Goal: Information Seeking & Learning: Understand process/instructions

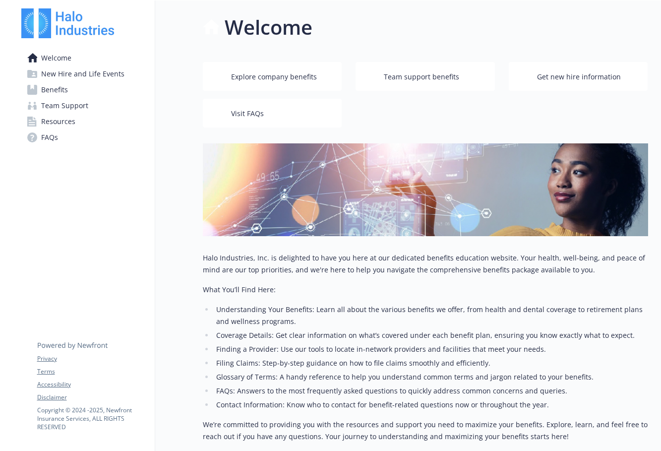
click at [586, 71] on span "Get new hire information" at bounding box center [579, 76] width 84 height 19
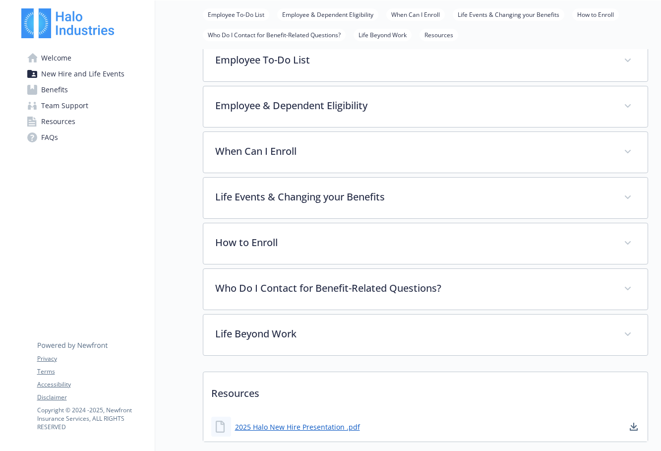
scroll to position [175, 0]
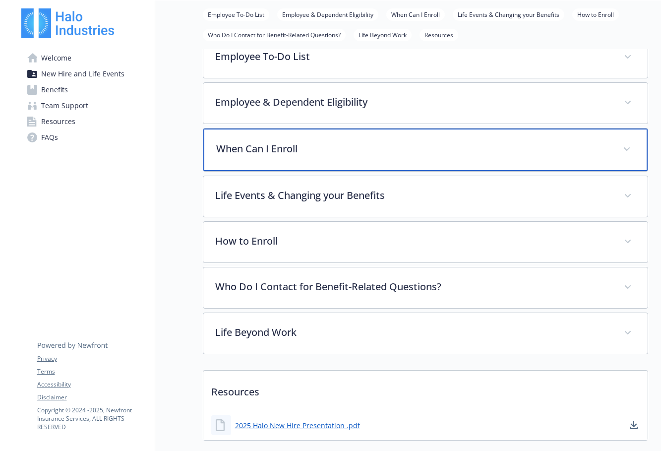
click at [296, 161] on div "When Can I Enroll" at bounding box center [425, 149] width 444 height 43
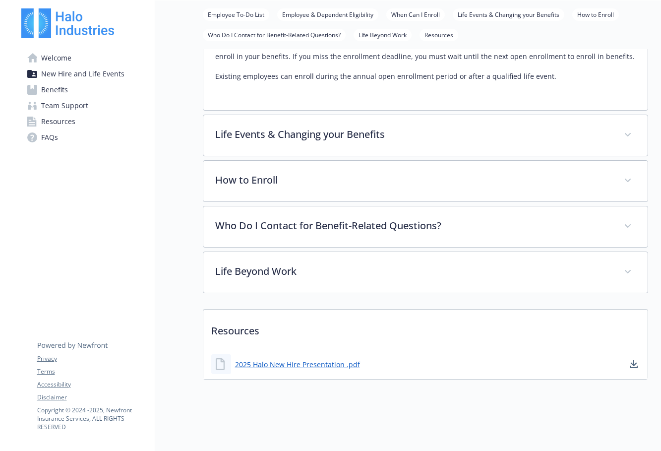
scroll to position [315, 0]
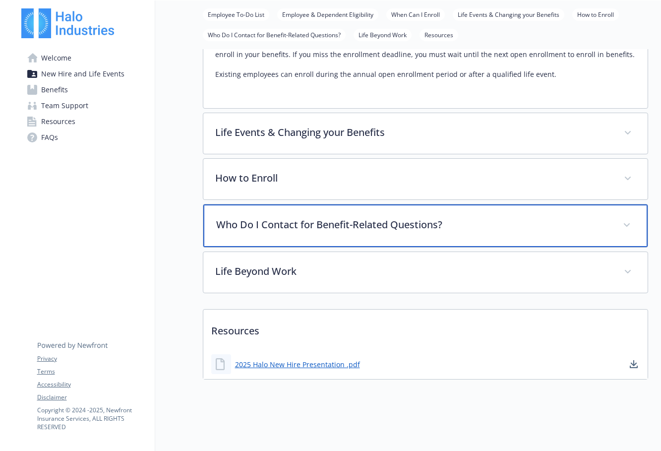
click at [304, 231] on p "Who Do I Contact for Benefit-Related Questions?" at bounding box center [413, 224] width 395 height 15
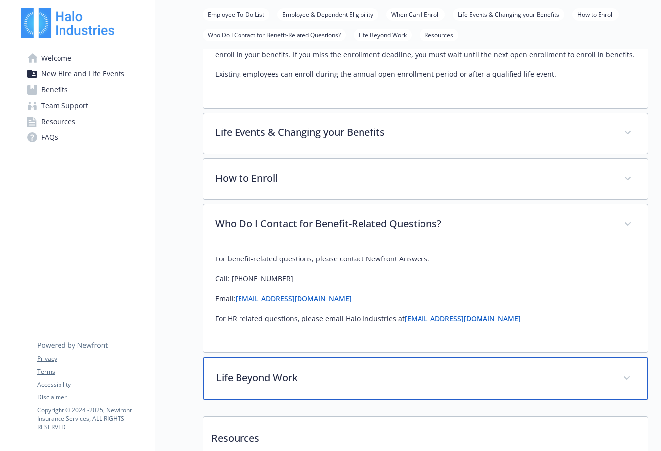
click at [304, 371] on p "Life Beyond Work" at bounding box center [413, 377] width 395 height 15
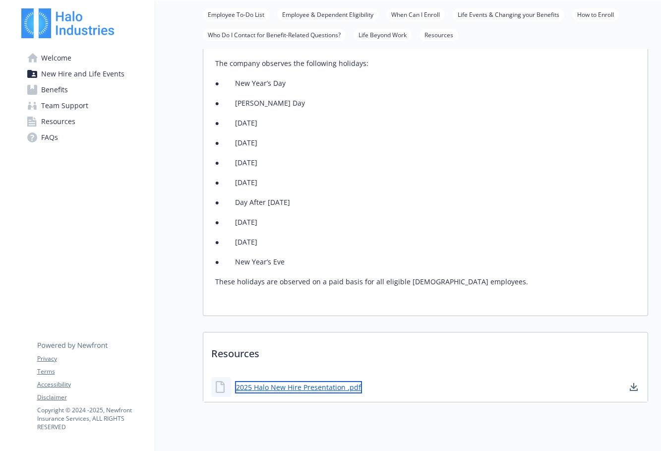
scroll to position [891, 0]
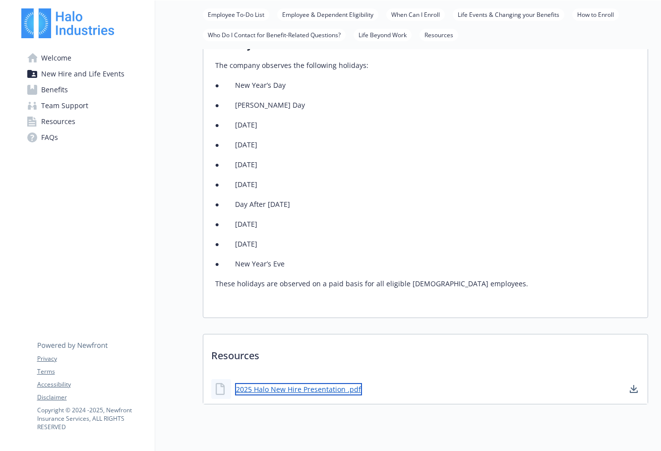
click at [325, 383] on link "2025 Halo New Hire Presentation .pdf" at bounding box center [298, 389] width 127 height 12
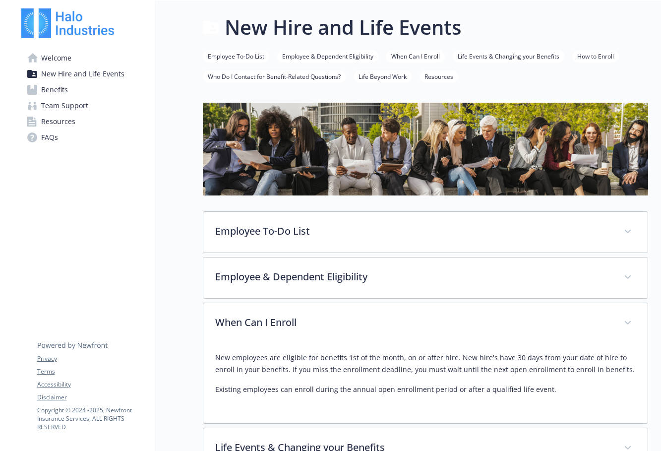
scroll to position [0, 0]
click at [68, 119] on span "Resources" at bounding box center [58, 122] width 34 height 16
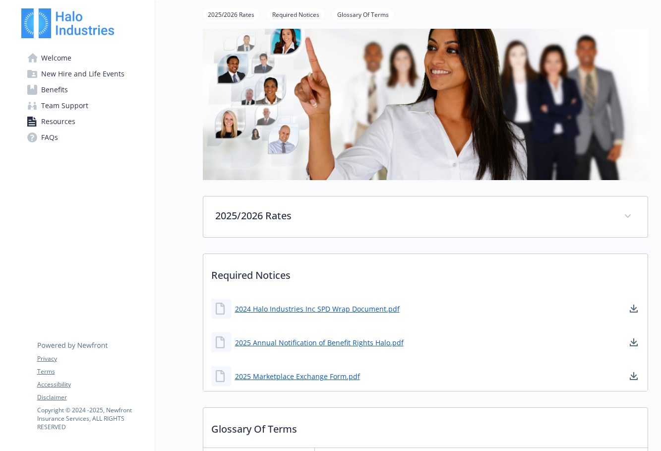
scroll to position [89, 0]
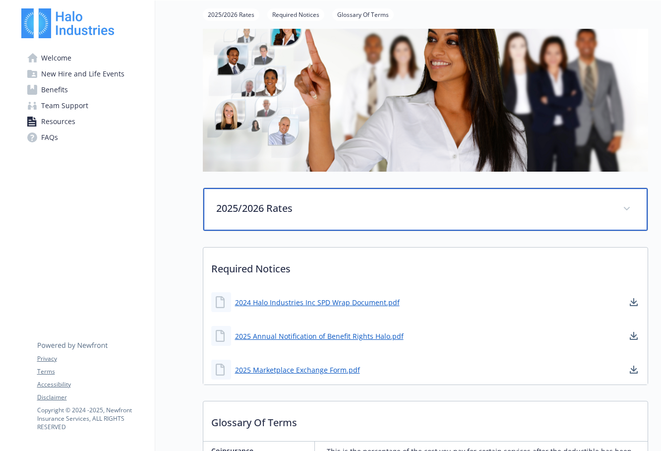
click at [626, 207] on icon at bounding box center [627, 209] width 6 height 4
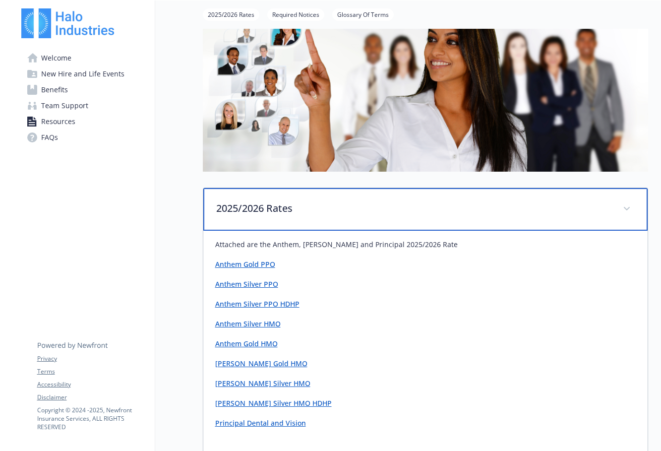
click at [626, 207] on icon at bounding box center [627, 209] width 6 height 4
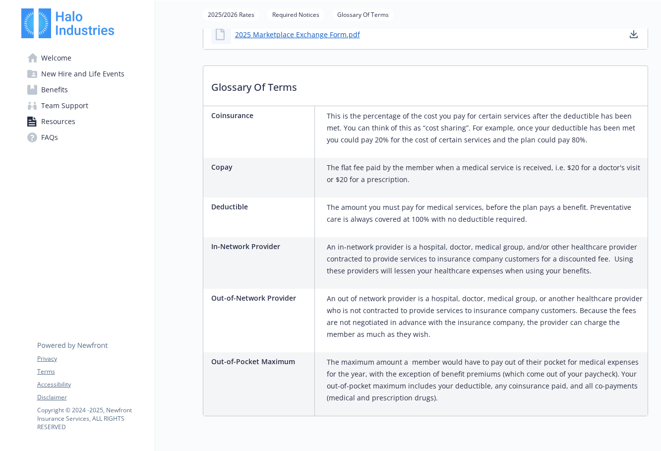
scroll to position [424, 0]
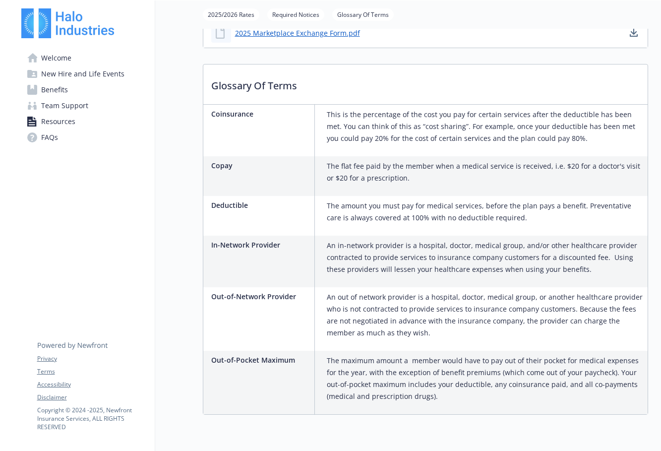
click at [61, 105] on span "Team Support" at bounding box center [64, 106] width 47 height 16
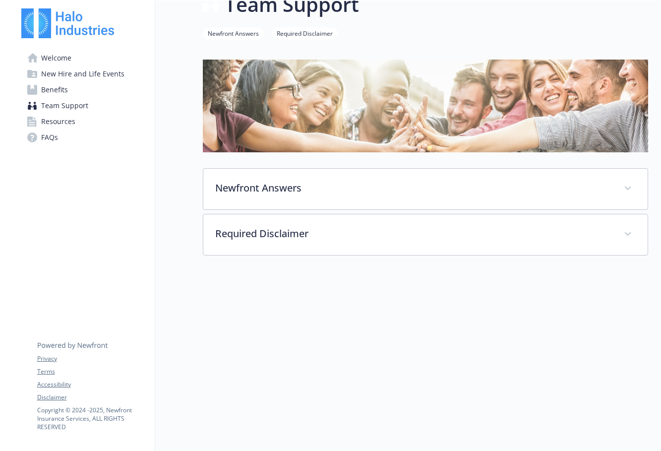
scroll to position [0, 0]
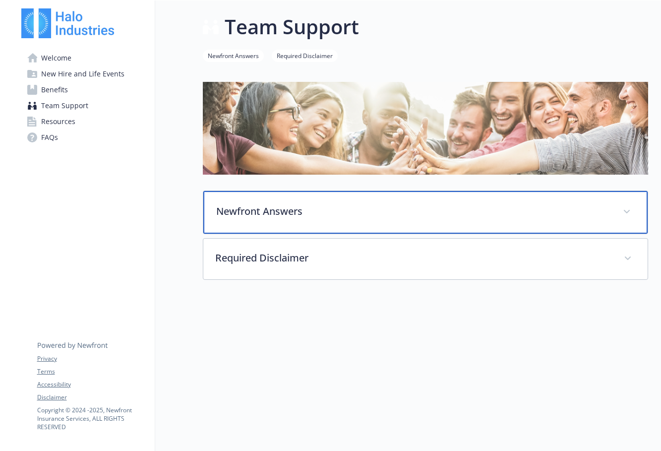
click at [621, 213] on span at bounding box center [627, 212] width 16 height 16
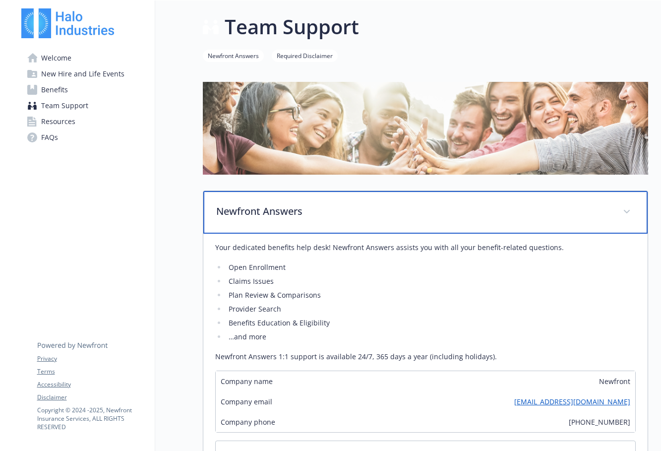
click at [621, 213] on span at bounding box center [627, 212] width 16 height 16
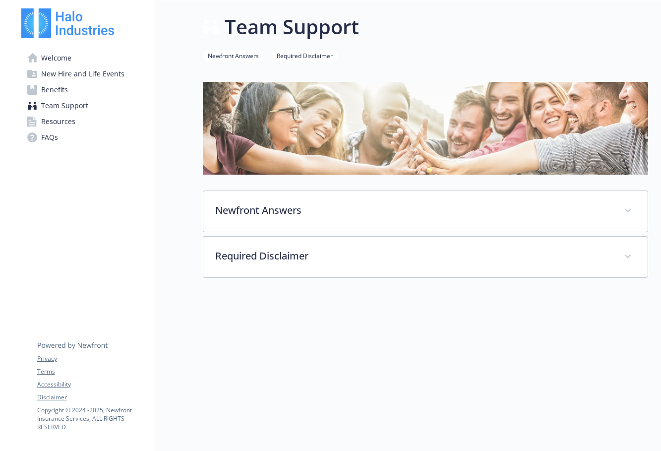
click at [63, 62] on span "Welcome" at bounding box center [56, 58] width 30 height 16
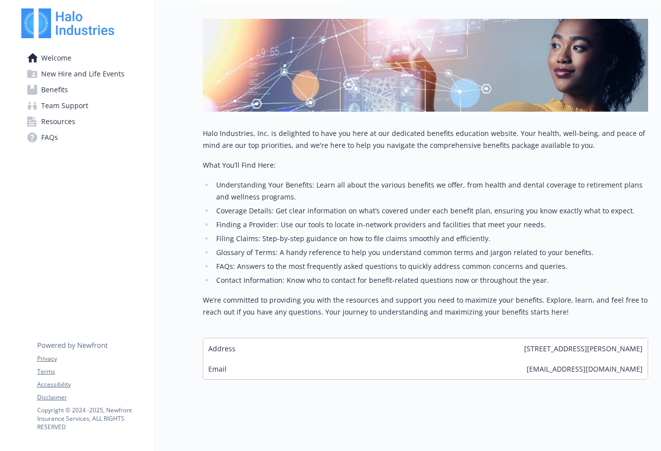
scroll to position [124, 0]
click at [56, 89] on span "Benefits" at bounding box center [54, 90] width 27 height 16
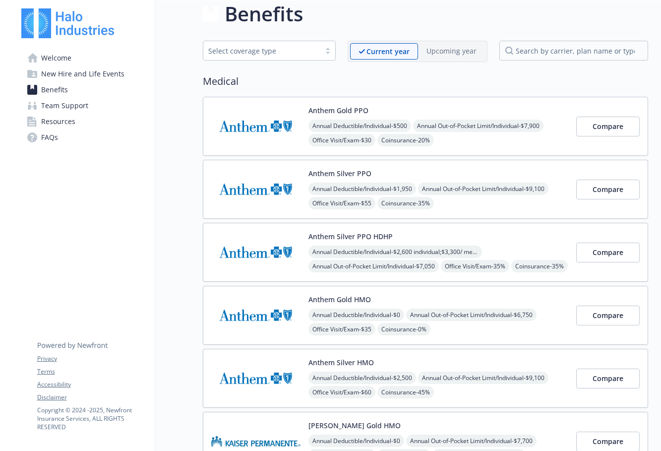
scroll to position [15, 0]
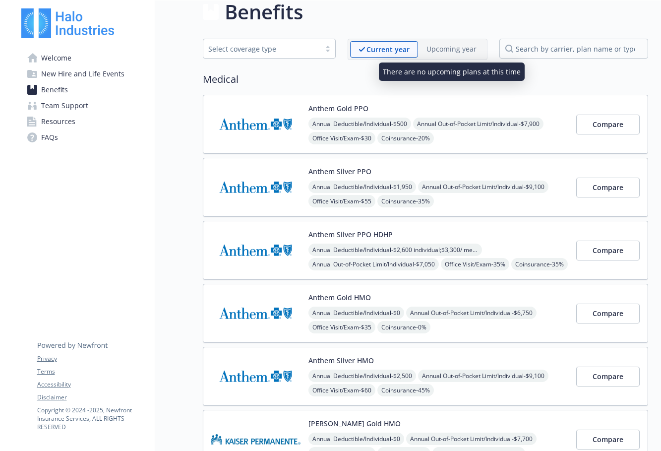
click at [450, 45] on p "Upcoming year" at bounding box center [452, 49] width 50 height 10
click at [449, 48] on p "Upcoming year" at bounding box center [452, 49] width 50 height 10
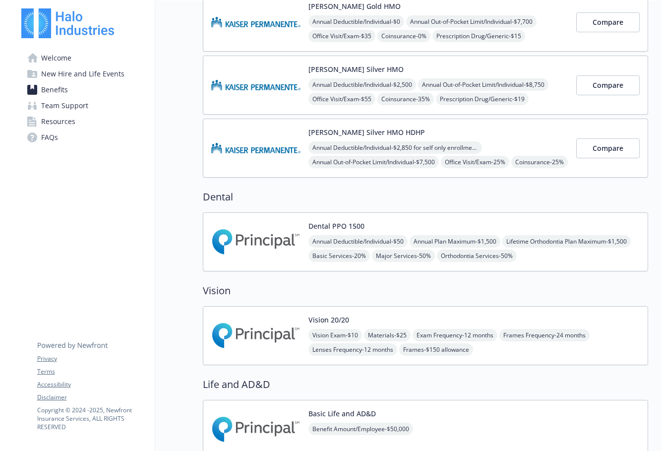
scroll to position [428, 0]
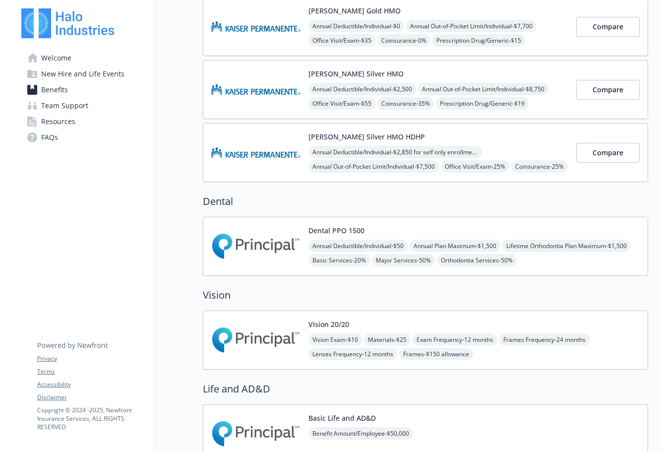
click at [600, 240] on div "Annual Deductible/Individual - $50 Annual Plan Maximum - $1,500 Lifetime Orthod…" at bounding box center [473, 253] width 331 height 27
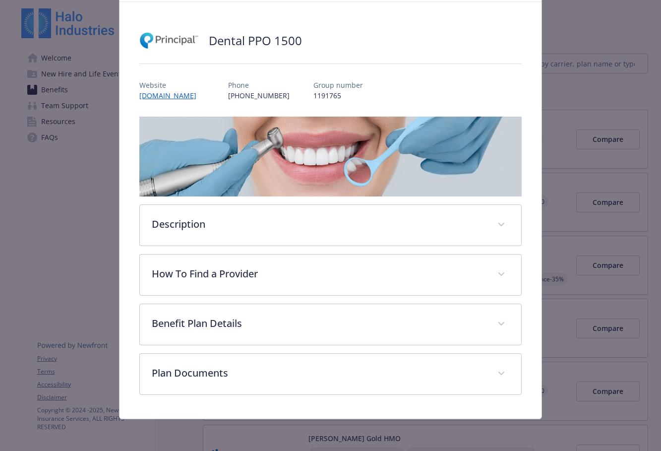
scroll to position [51, 0]
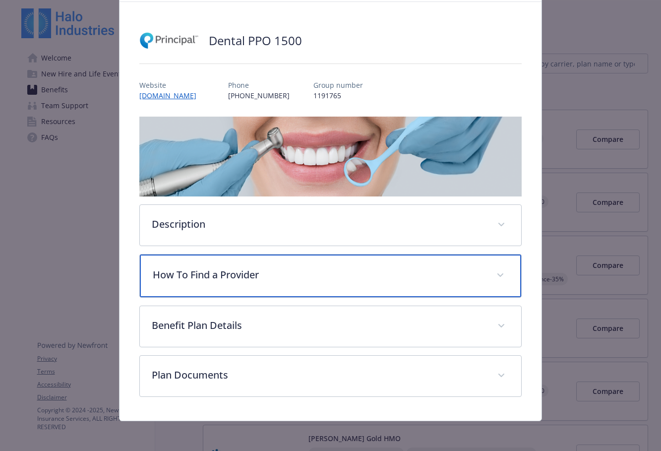
click at [496, 276] on span "details for plan Dental - Dental PPO 1500 - Dental Triple Option" at bounding box center [500, 275] width 16 height 16
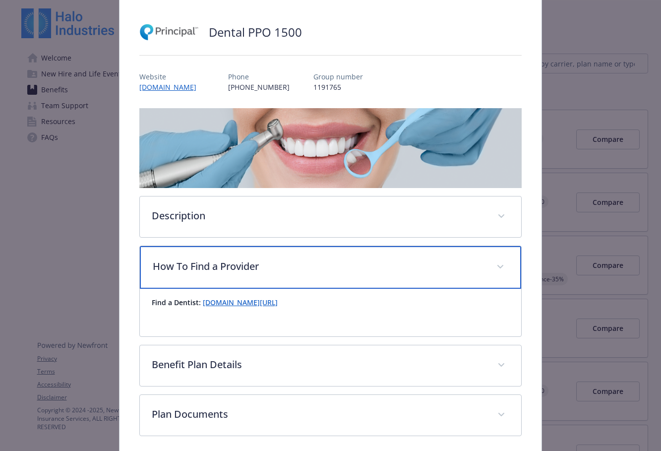
click at [496, 272] on span "details for plan Dental - Dental PPO 1500 - Dental Triple Option" at bounding box center [500, 267] width 16 height 16
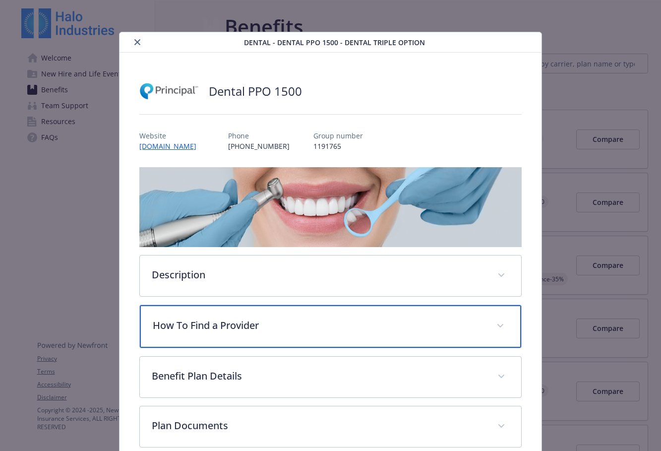
scroll to position [0, 0]
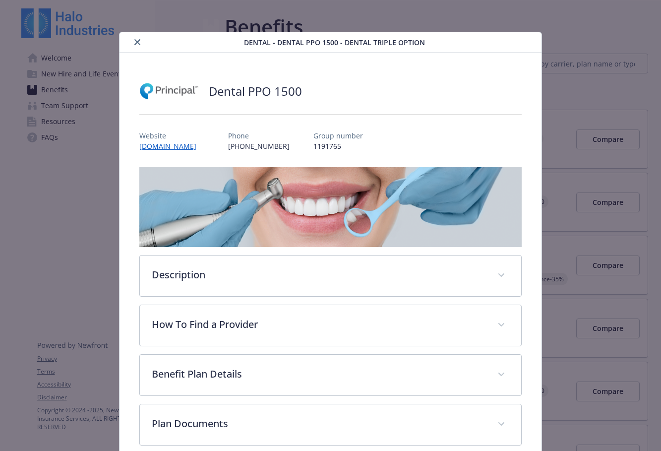
click at [136, 41] on icon "close" at bounding box center [137, 42] width 6 height 6
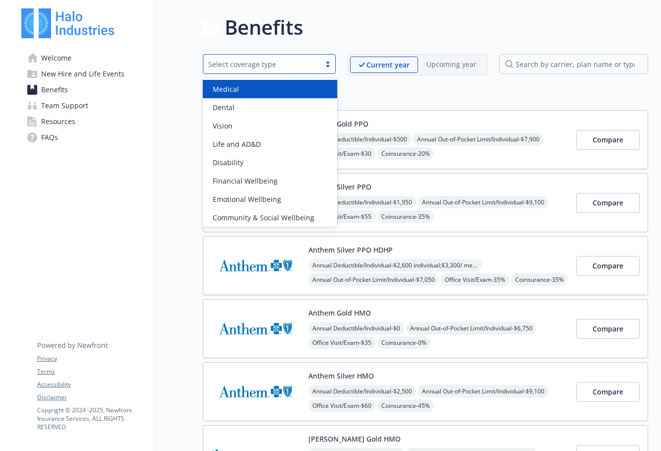
click at [215, 68] on div "Select coverage type" at bounding box center [261, 64] width 107 height 10
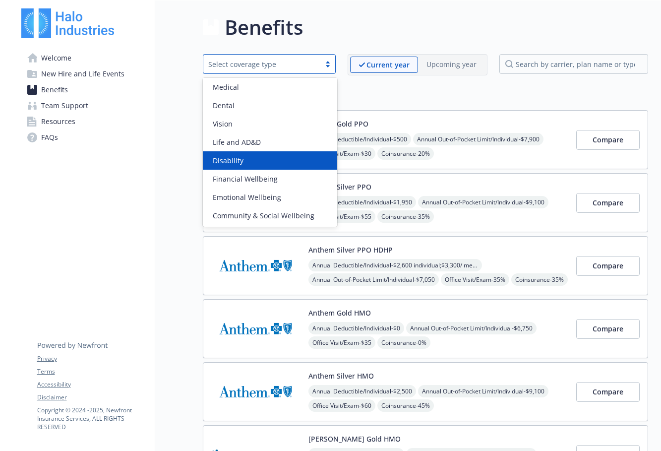
scroll to position [2, 0]
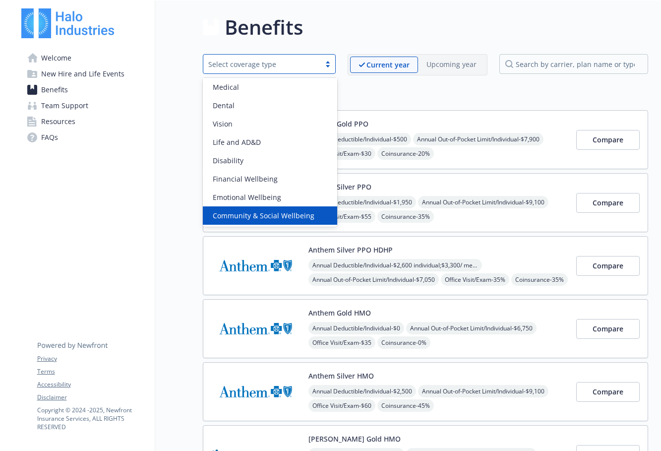
click at [74, 138] on link "FAQs" at bounding box center [83, 137] width 125 height 16
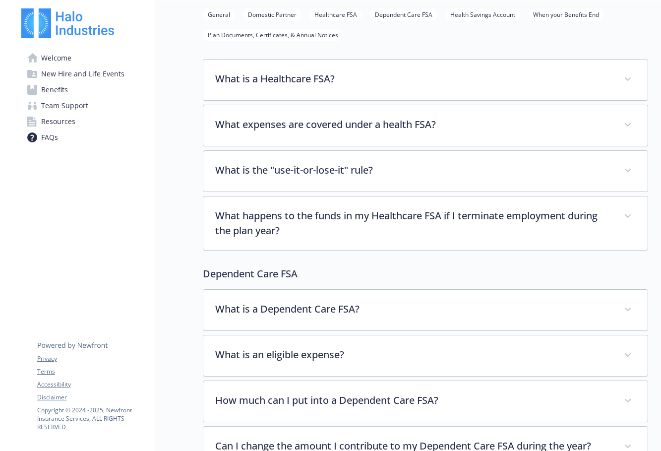
scroll to position [528, 0]
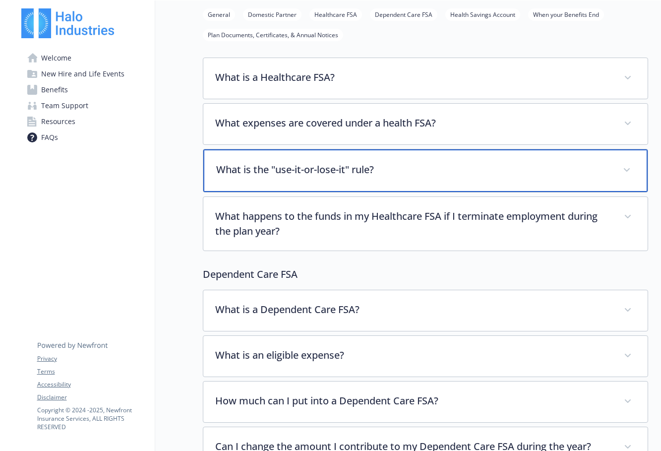
click at [231, 179] on div "What is the "use-it-or-lose-it" rule?" at bounding box center [425, 170] width 444 height 43
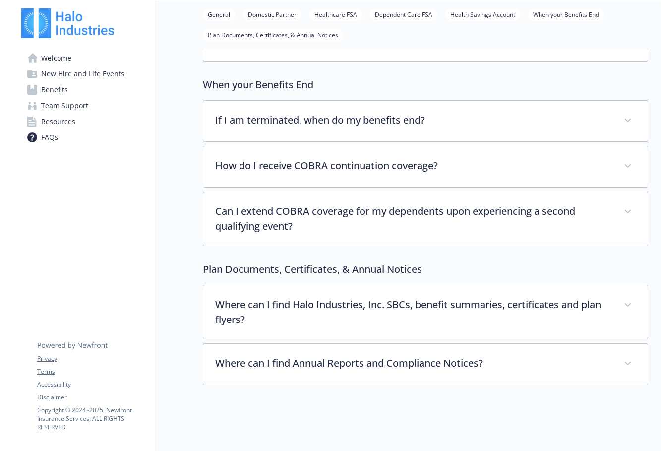
scroll to position [2132, 0]
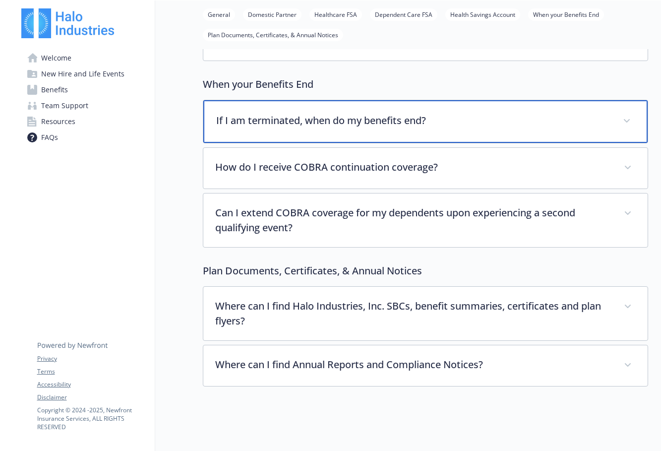
click at [261, 118] on div "If I am terminated, when do my benefits end?" at bounding box center [425, 121] width 444 height 43
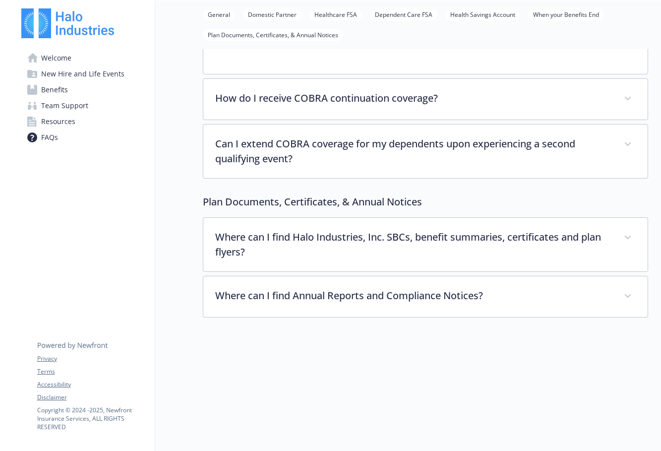
scroll to position [2422, 0]
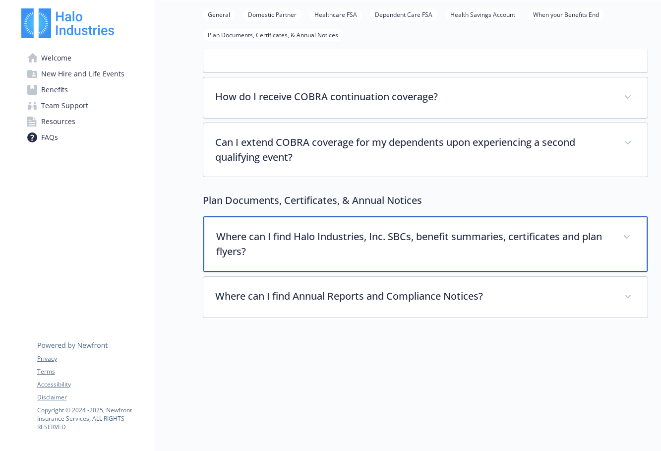
click at [226, 248] on div "Where can I find Halo Industries, Inc. SBCs, benefit summaries, certificates an…" at bounding box center [425, 244] width 444 height 56
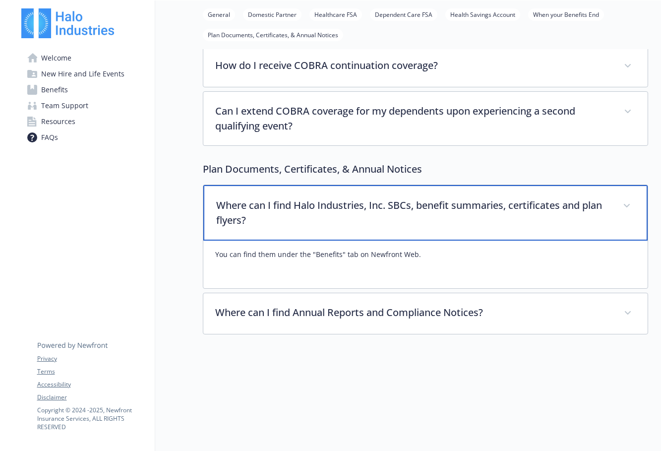
scroll to position [2454, 0]
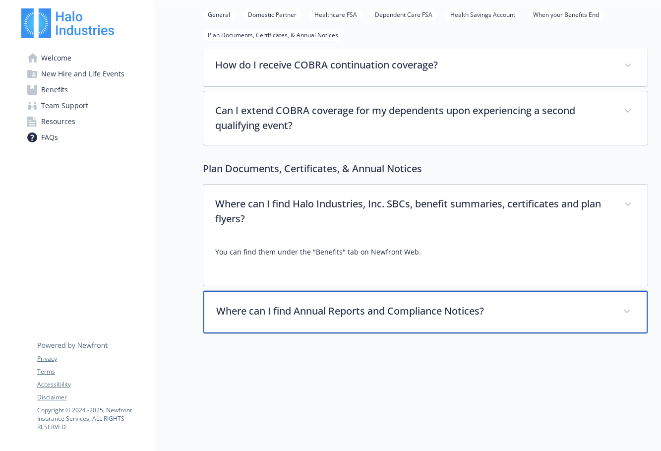
click at [232, 304] on p "Where can I find Annual Reports and Compliance Notices?" at bounding box center [413, 311] width 395 height 15
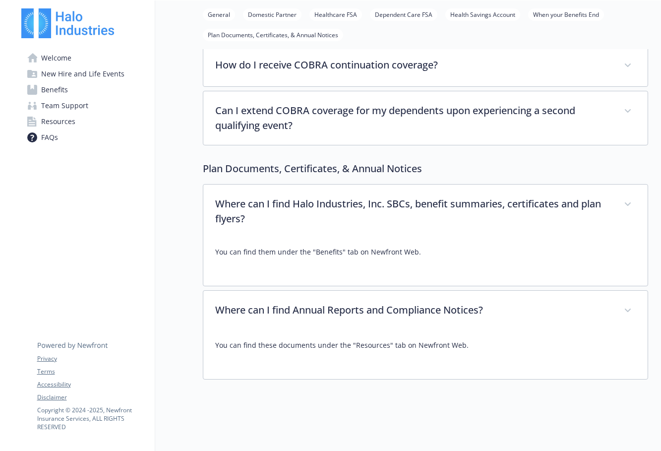
click at [64, 116] on span "Resources" at bounding box center [58, 122] width 34 height 16
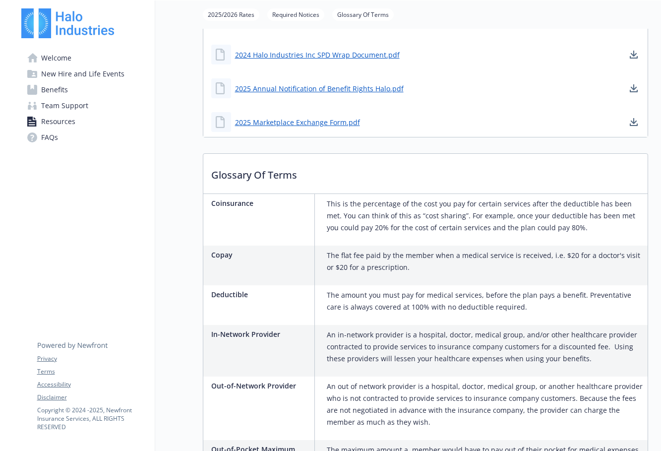
scroll to position [333, 0]
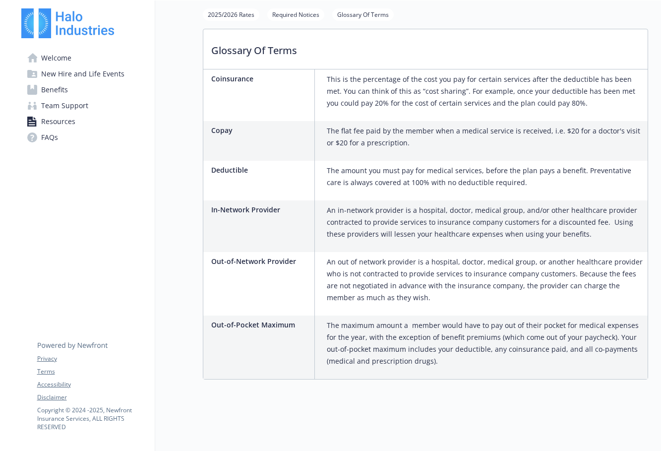
click at [54, 105] on span "Team Support" at bounding box center [64, 106] width 47 height 16
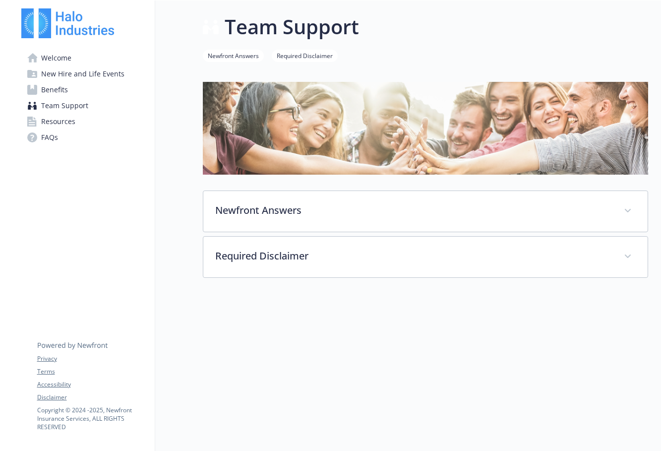
click at [54, 85] on span "Benefits" at bounding box center [54, 90] width 27 height 16
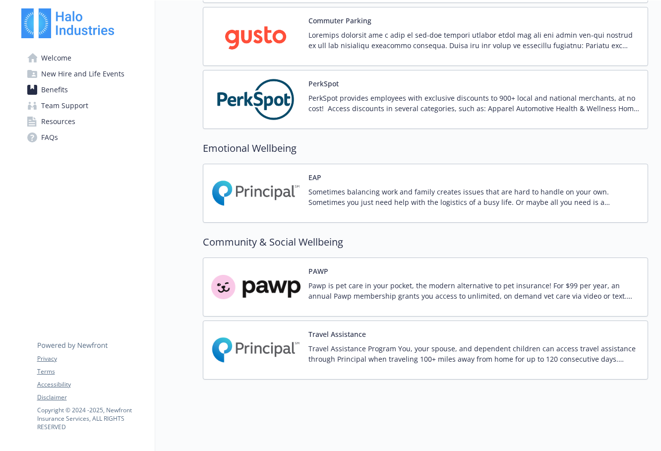
click at [76, 74] on span "New Hire and Life Events" at bounding box center [82, 74] width 83 height 16
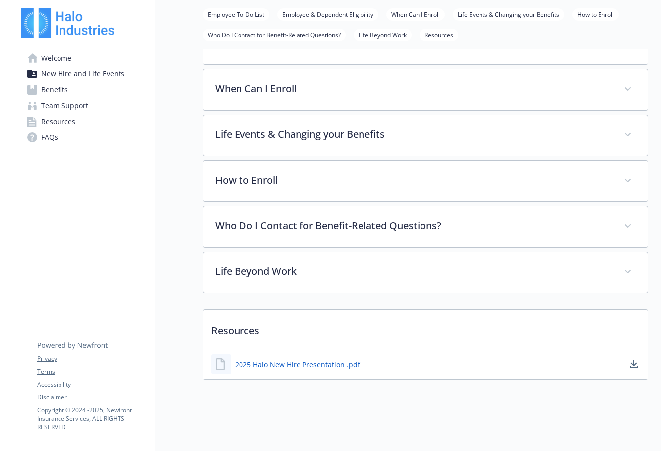
scroll to position [234, 0]
click at [78, 60] on link "Welcome" at bounding box center [83, 58] width 125 height 16
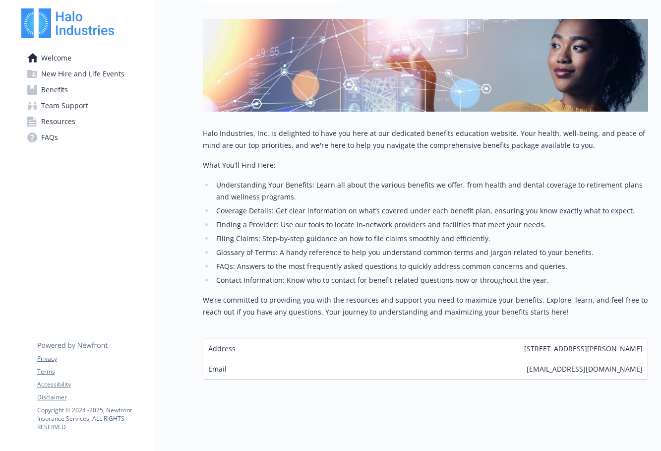
scroll to position [124, 0]
click at [56, 132] on span "FAQs" at bounding box center [49, 137] width 17 height 16
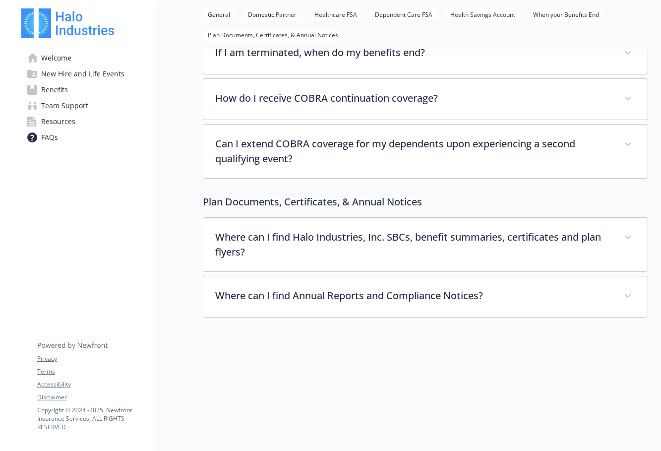
scroll to position [2083, 0]
click at [66, 59] on span "Welcome" at bounding box center [56, 58] width 30 height 16
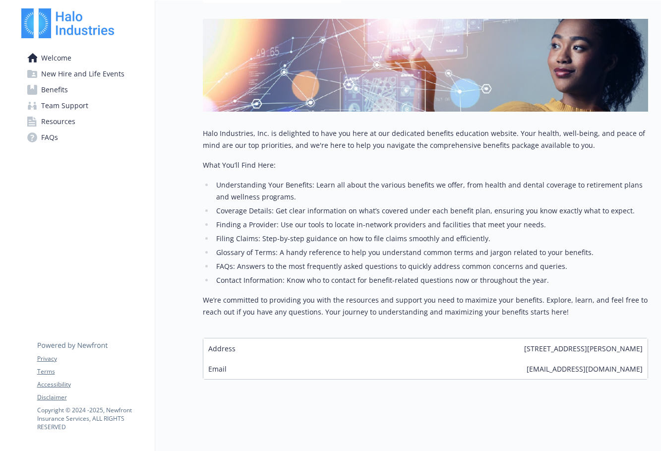
click at [48, 89] on span "Benefits" at bounding box center [54, 90] width 27 height 16
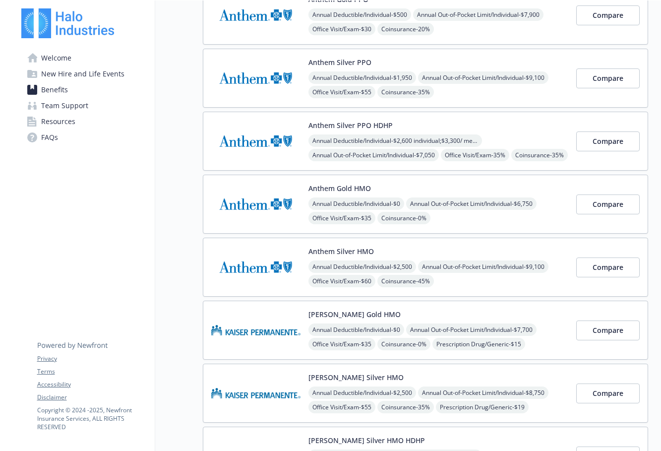
click at [71, 79] on span "New Hire and Life Events" at bounding box center [82, 74] width 83 height 16
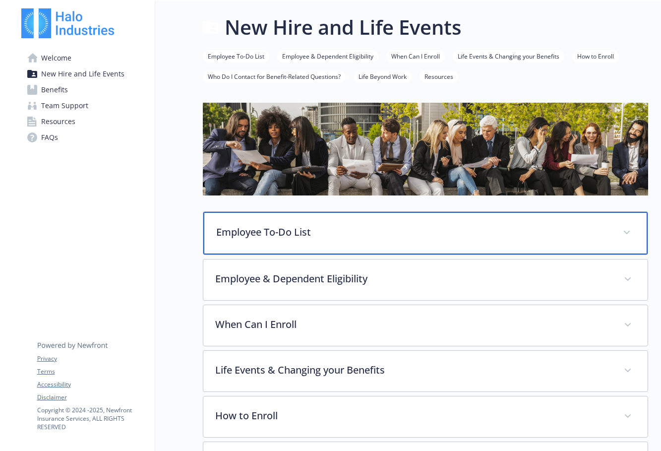
click at [323, 237] on p "Employee To-Do List" at bounding box center [413, 232] width 395 height 15
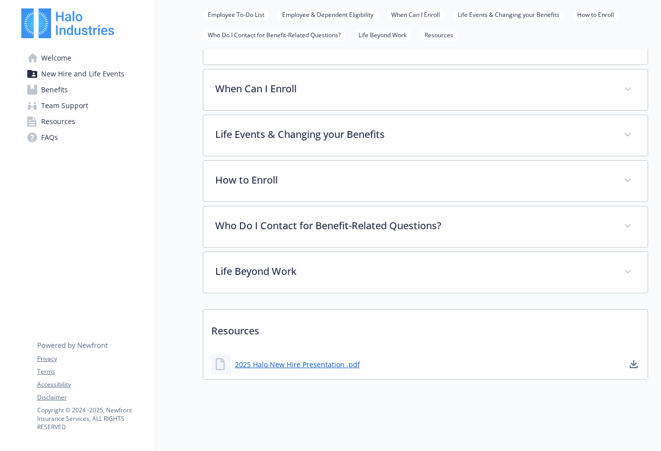
scroll to position [388, 0]
click at [62, 90] on span "Benefits" at bounding box center [54, 90] width 27 height 16
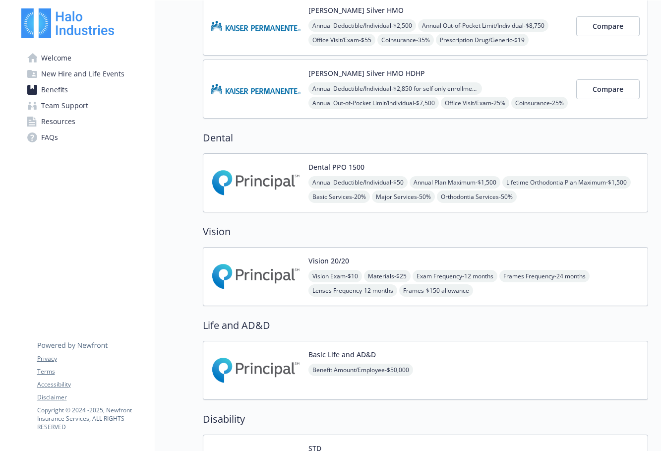
click at [586, 190] on div "Annual Deductible/Individual - $50 Annual Plan Maximum - $1,500 Lifetime Orthod…" at bounding box center [473, 189] width 331 height 27
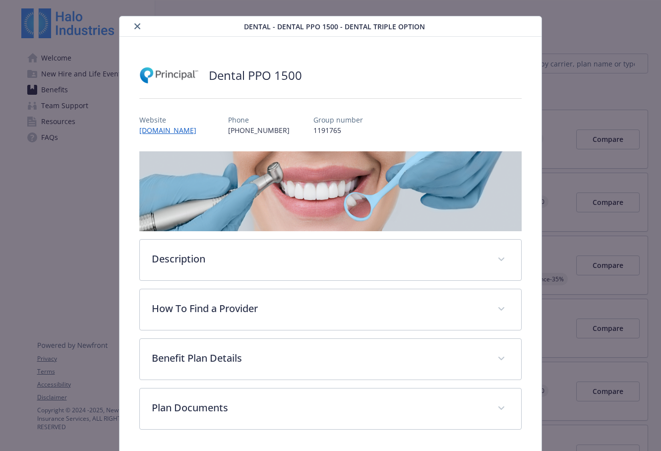
scroll to position [19, 0]
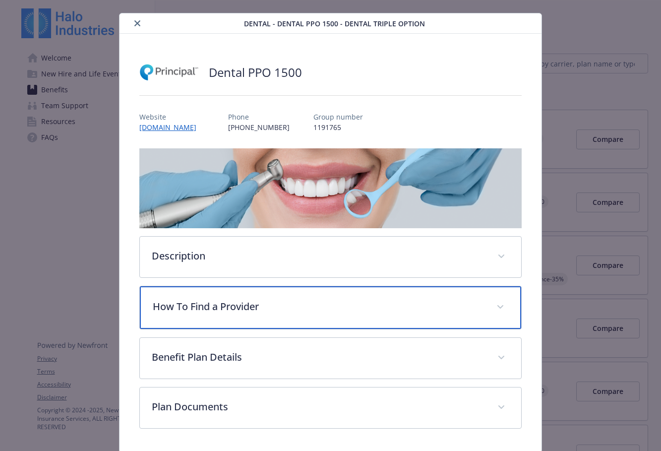
click at [412, 312] on p "How To Find a Provider" at bounding box center [319, 306] width 332 height 15
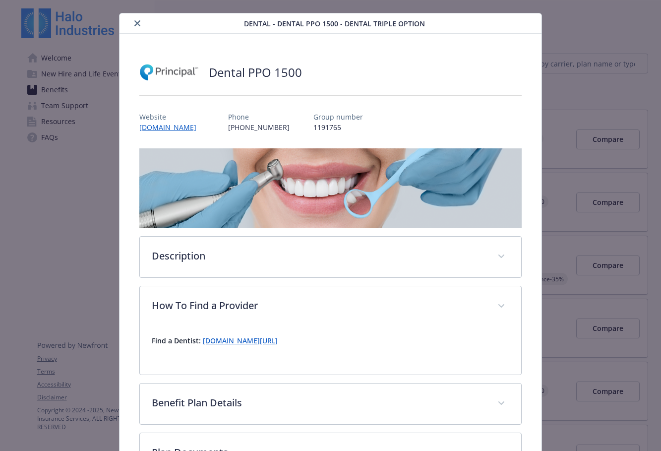
click at [278, 344] on link "[DOMAIN_NAME][URL]" at bounding box center [240, 340] width 75 height 9
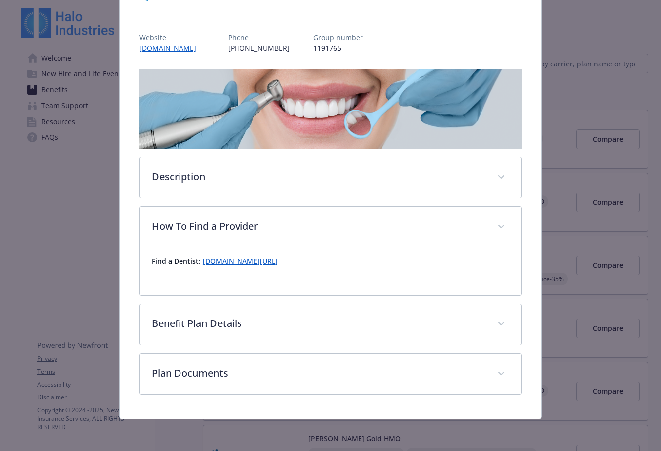
scroll to position [98, 0]
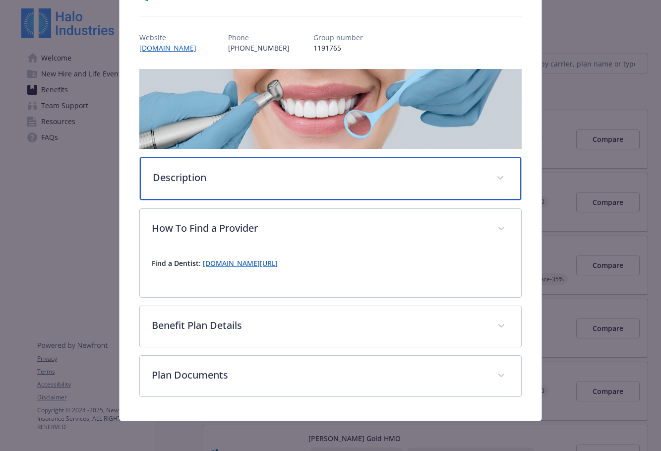
click at [491, 172] on div "Description" at bounding box center [330, 178] width 381 height 43
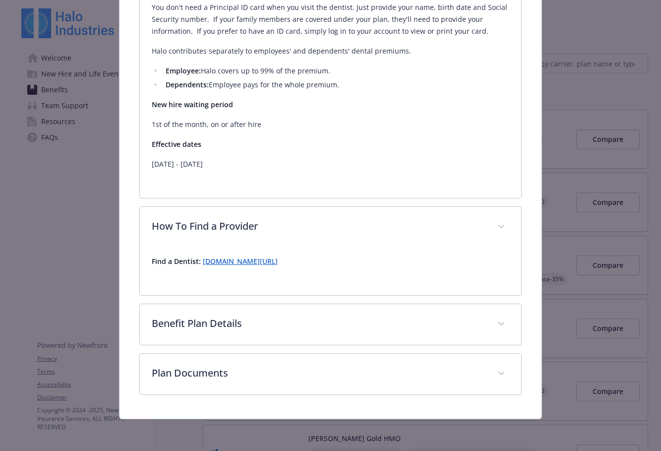
scroll to position [376, 0]
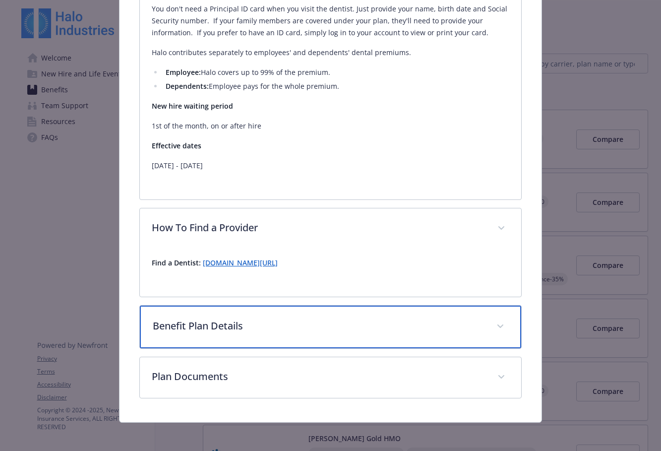
click at [499, 331] on span "details for plan Dental - Dental PPO 1500 - Dental Triple Option" at bounding box center [500, 326] width 16 height 16
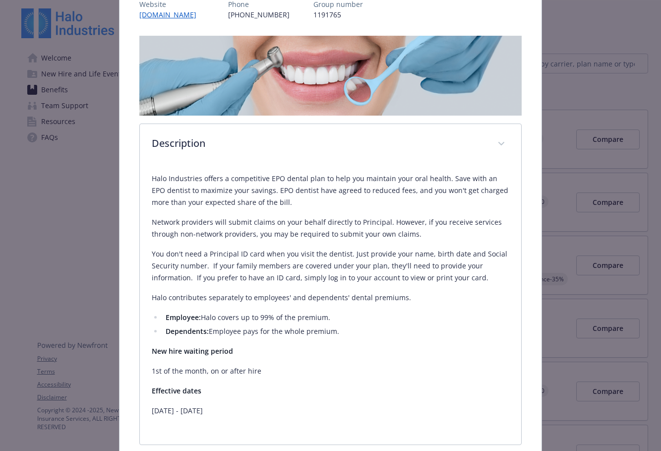
scroll to position [27, 0]
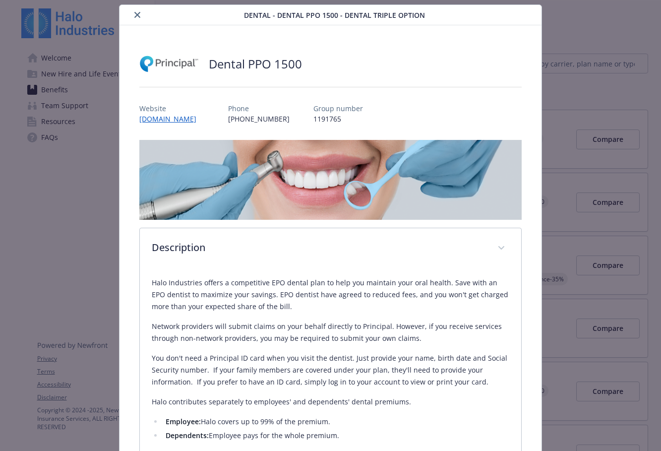
click at [139, 13] on icon "close" at bounding box center [137, 15] width 6 height 6
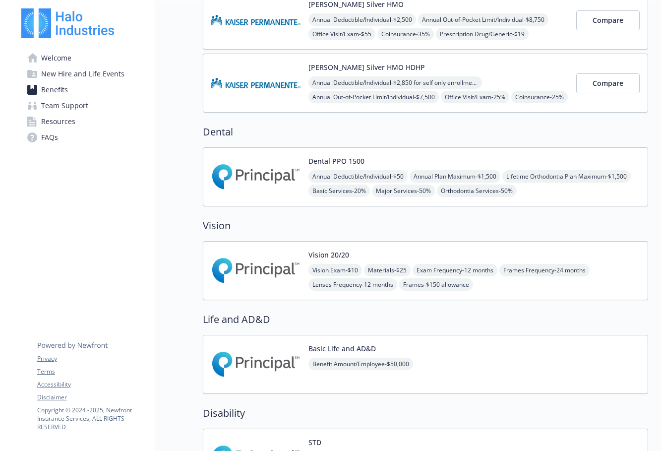
scroll to position [496, 0]
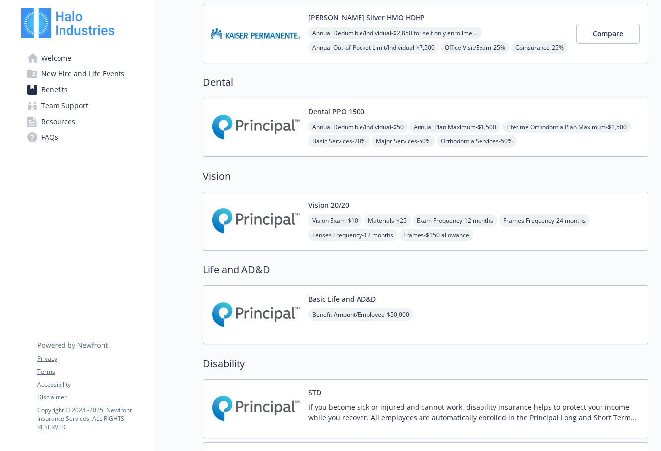
click at [289, 217] on img at bounding box center [255, 221] width 89 height 42
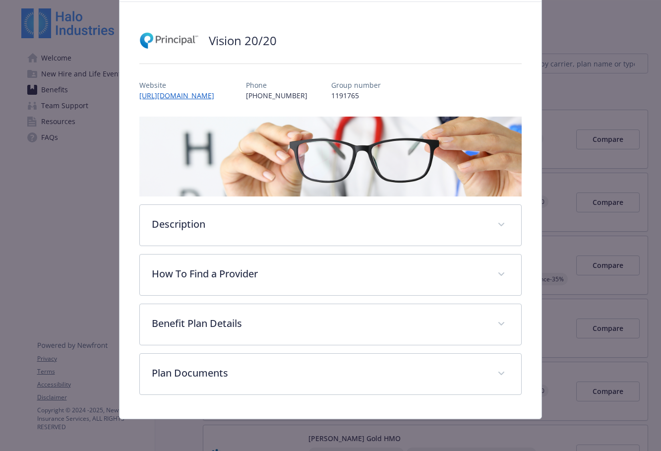
scroll to position [51, 0]
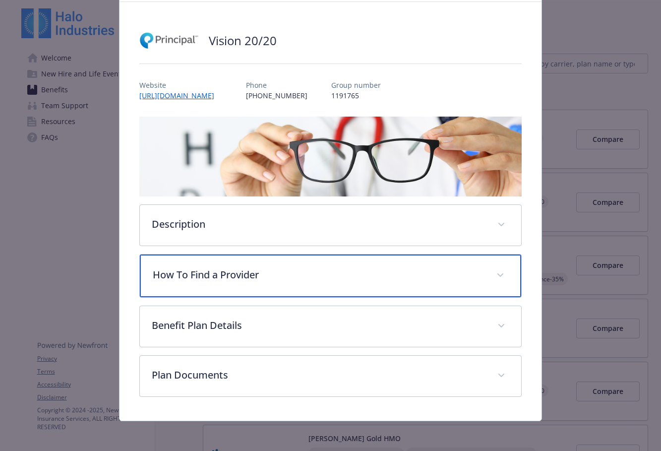
click at [303, 276] on p "How To Find a Provider" at bounding box center [319, 274] width 332 height 15
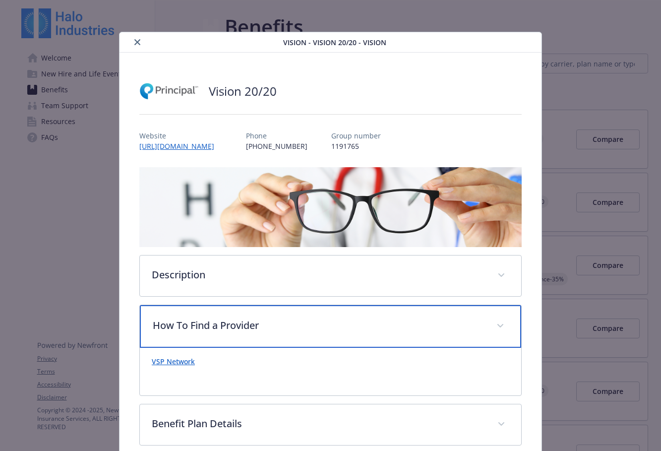
scroll to position [0, 0]
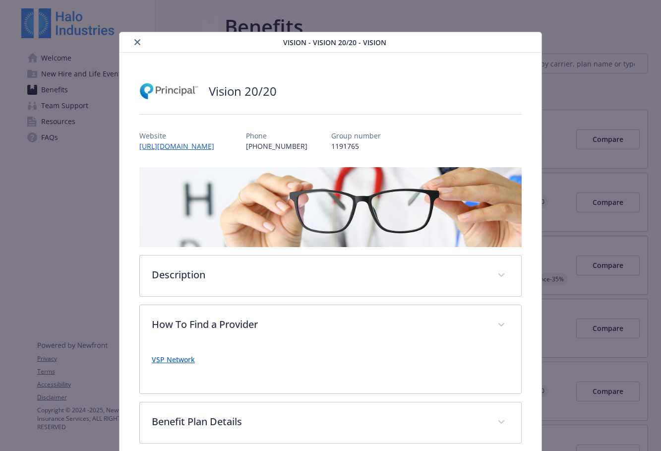
click at [136, 44] on icon "close" at bounding box center [137, 42] width 6 height 6
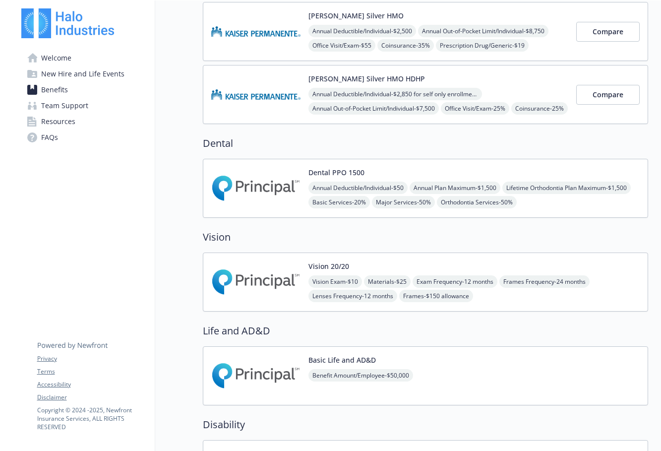
scroll to position [466, 0]
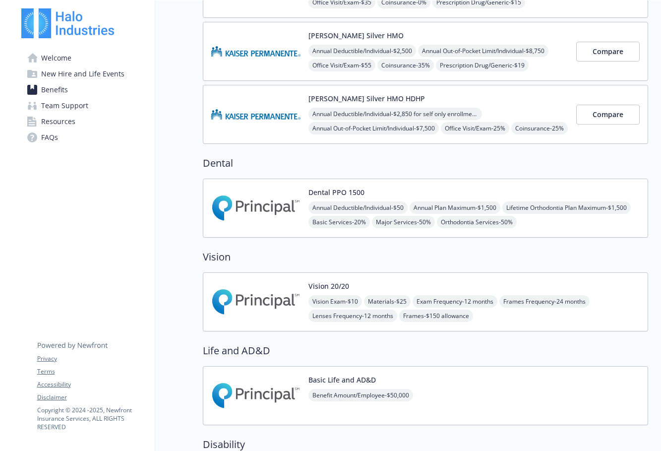
click at [407, 189] on div "Dental PPO 1500 Annual Deductible/Individual - $50 Annual Plan Maximum - $1,500…" at bounding box center [473, 208] width 331 height 42
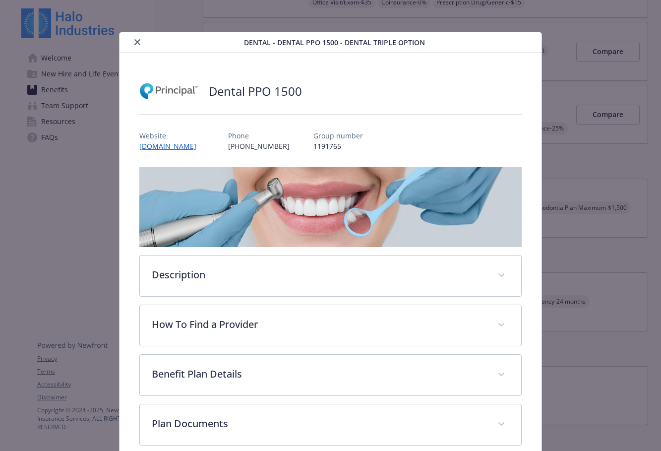
scroll to position [16, 0]
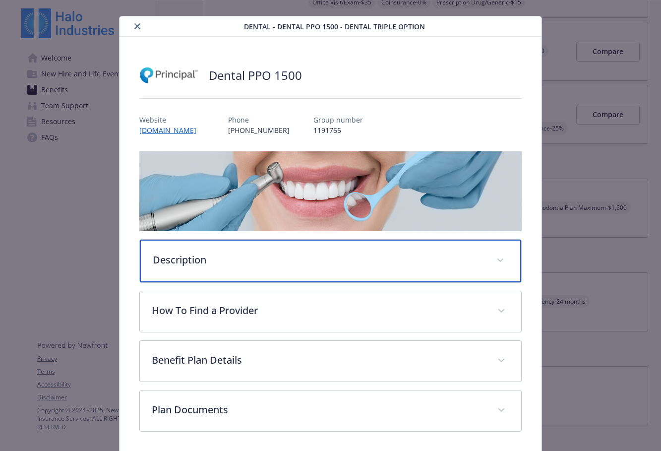
click at [242, 256] on p "Description" at bounding box center [319, 259] width 332 height 15
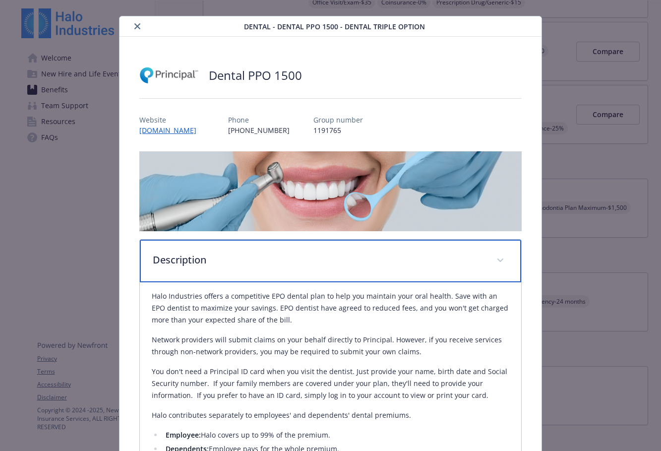
click at [242, 256] on p "Description" at bounding box center [319, 259] width 332 height 15
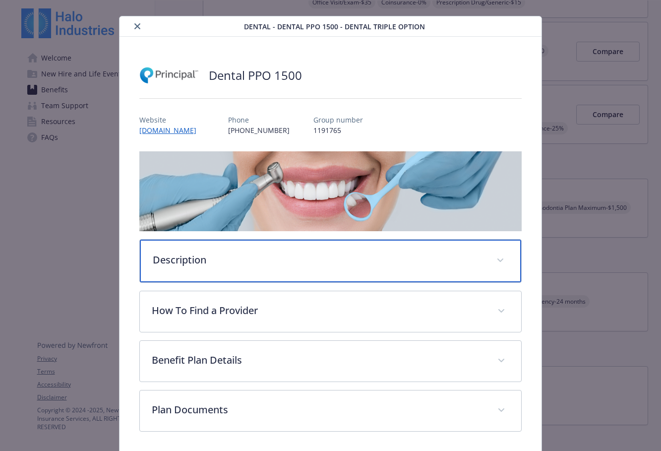
click at [242, 256] on p "Description" at bounding box center [319, 259] width 332 height 15
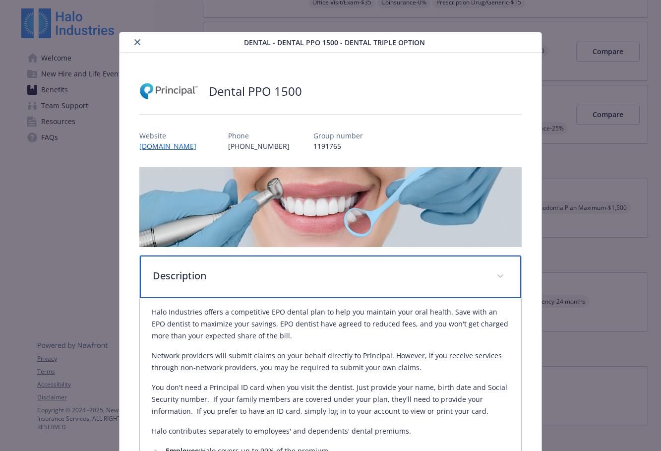
scroll to position [0, 0]
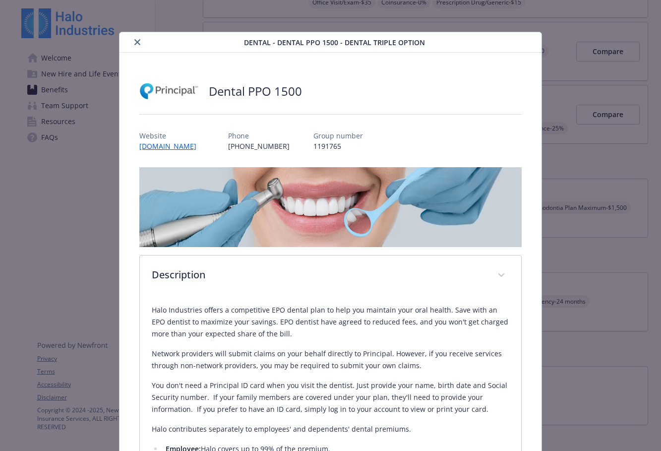
click at [168, 144] on link "[DOMAIN_NAME]" at bounding box center [171, 145] width 65 height 9
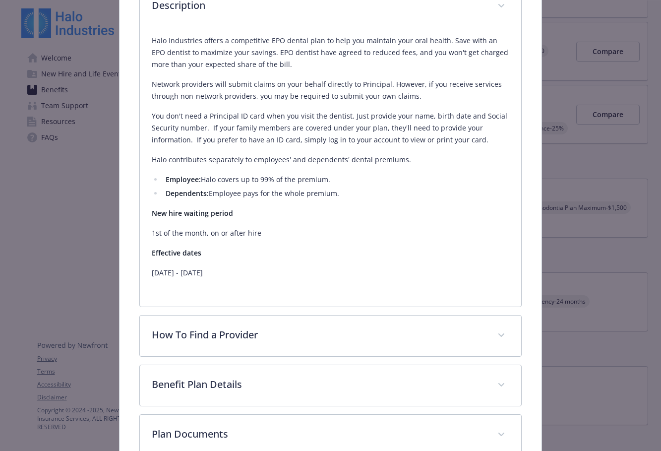
scroll to position [271, 0]
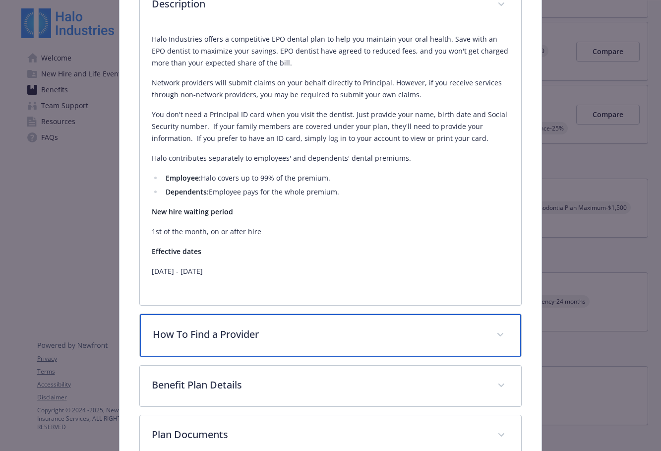
click at [261, 316] on div "How To Find a Provider" at bounding box center [330, 335] width 381 height 43
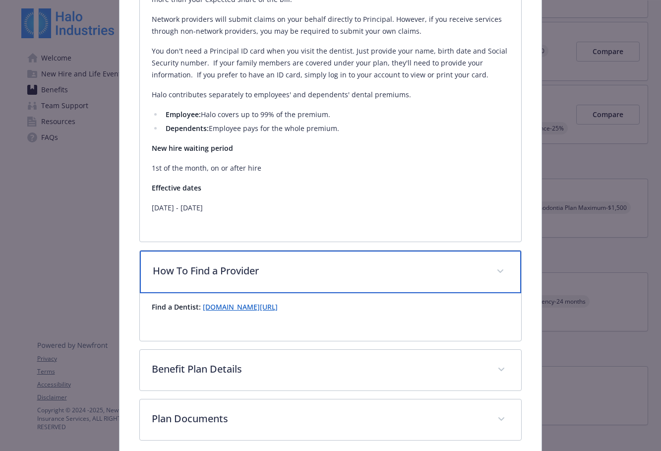
scroll to position [338, 0]
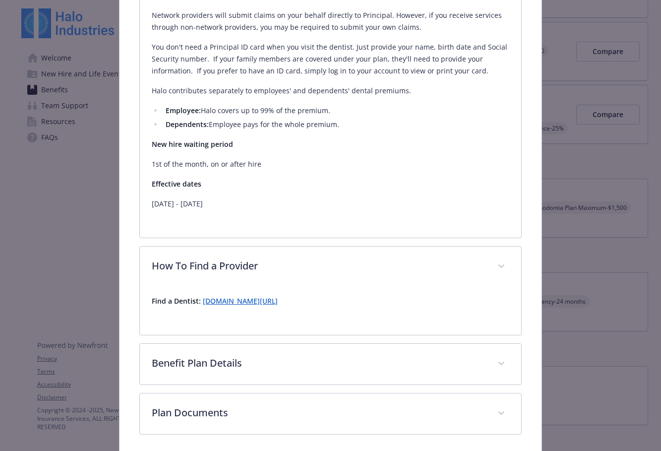
click at [256, 301] on link "[DOMAIN_NAME][URL]" at bounding box center [240, 300] width 75 height 9
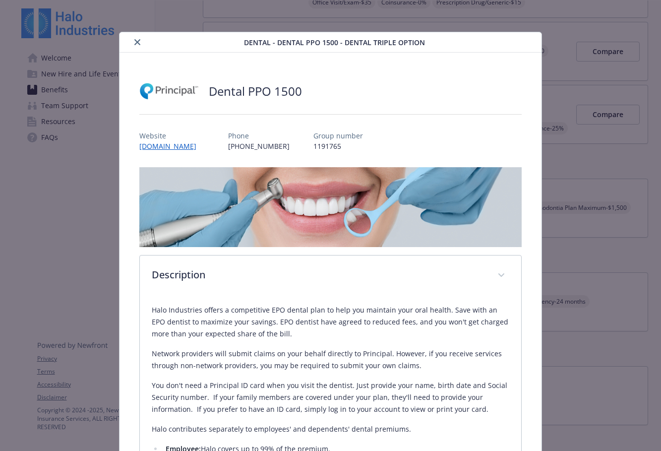
scroll to position [0, 0]
click at [137, 40] on icon "close" at bounding box center [137, 42] width 6 height 6
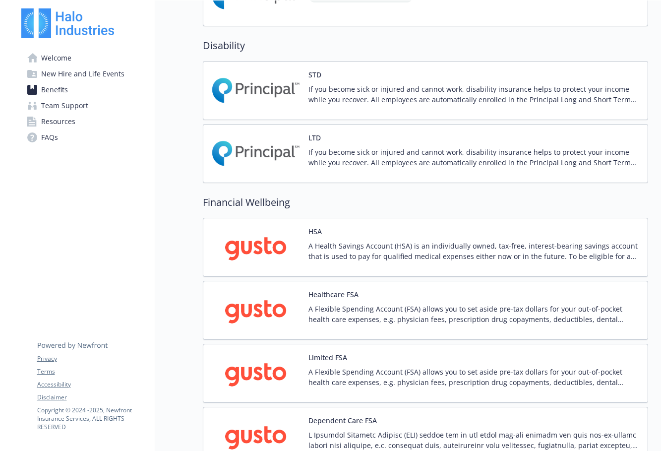
scroll to position [868, 0]
